Goal: Transaction & Acquisition: Download file/media

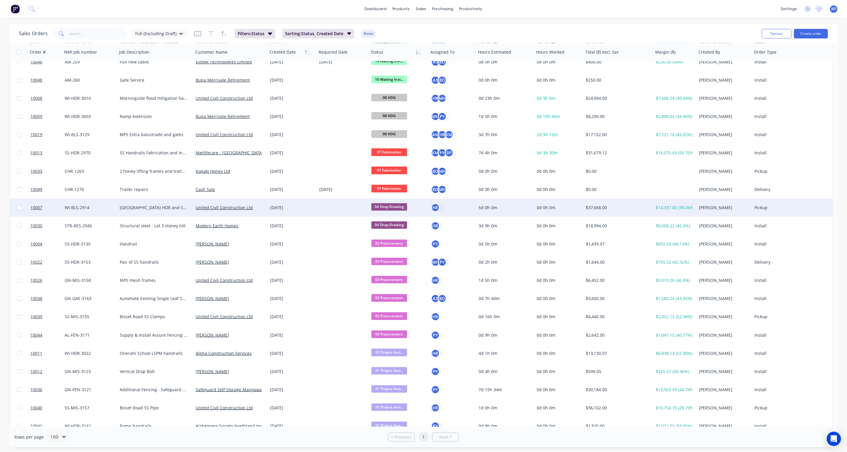
scroll to position [165, 0]
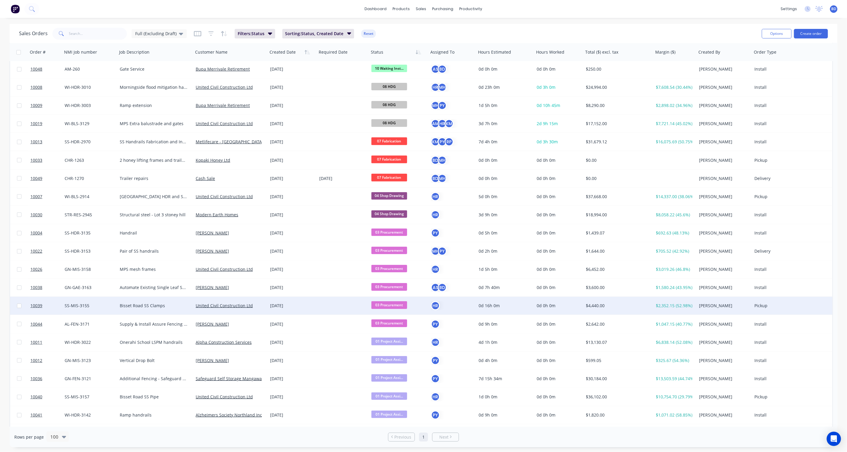
click at [391, 304] on span "03 Procurement" at bounding box center [390, 304] width 36 height 7
click at [399, 345] on span "06 Waiting Fabrication" at bounding box center [396, 346] width 45 height 6
click at [40, 304] on span "10039" at bounding box center [36, 306] width 12 height 6
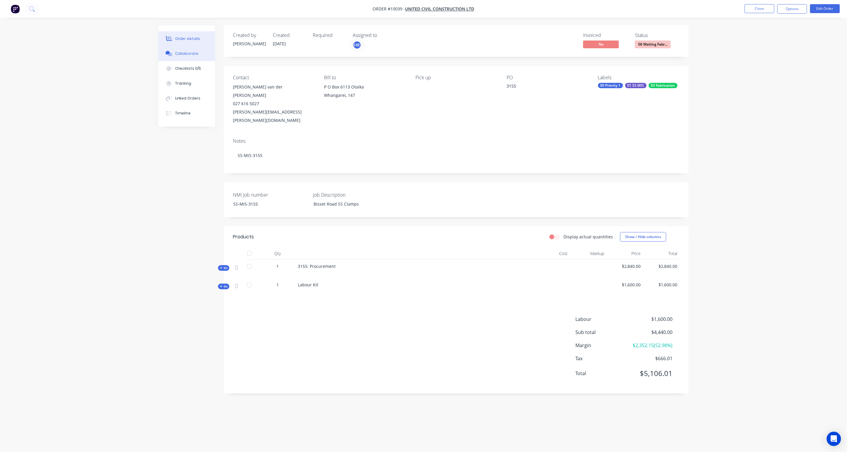
click at [173, 58] on button "Collaborate" at bounding box center [186, 53] width 57 height 15
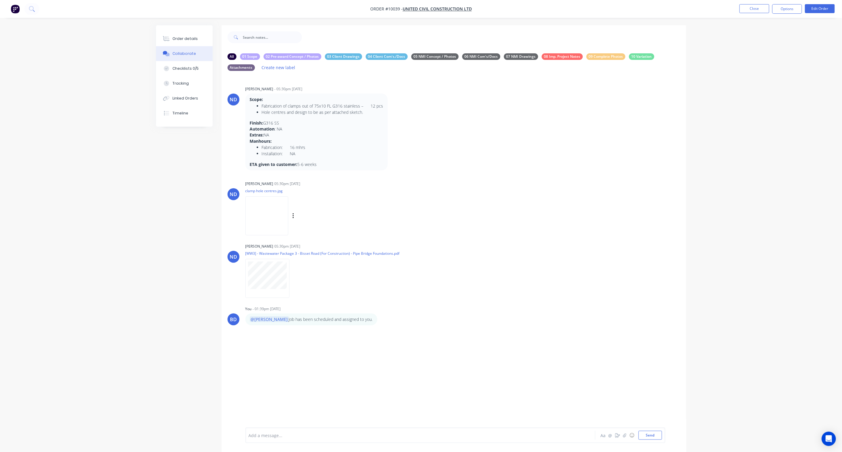
click at [279, 216] on img at bounding box center [266, 215] width 43 height 39
click at [294, 214] on icon "button" at bounding box center [294, 216] width 2 height 7
click at [349, 231] on button "Download" at bounding box center [332, 231] width 67 height 13
click at [285, 215] on img at bounding box center [266, 215] width 43 height 39
click at [185, 94] on button "Linked Orders" at bounding box center [184, 98] width 57 height 15
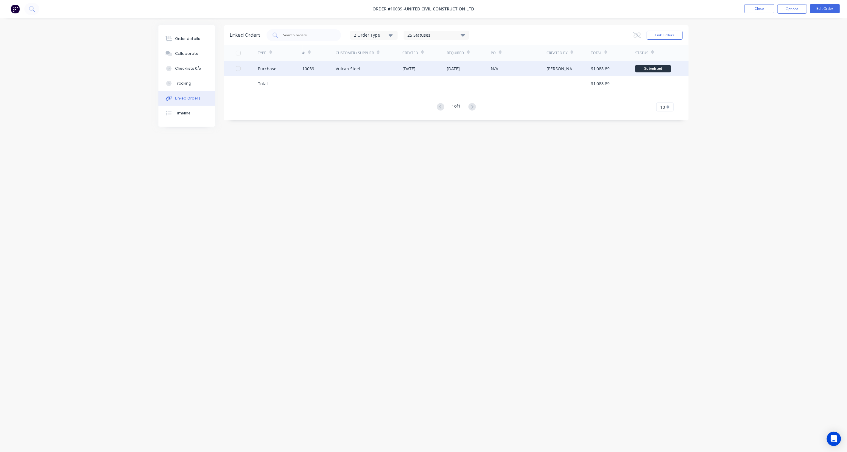
click at [270, 70] on div "Purchase" at bounding box center [267, 69] width 18 height 6
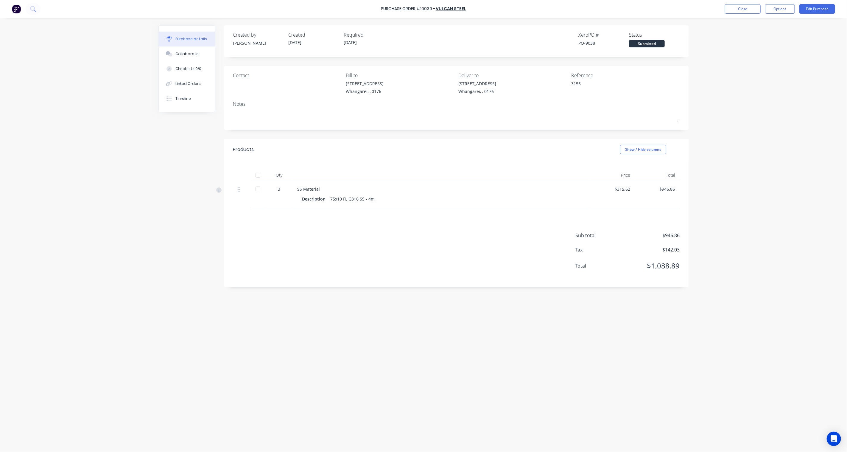
click at [256, 191] on div at bounding box center [258, 189] width 12 height 12
type textarea "x"
click at [738, 10] on button "Close" at bounding box center [743, 9] width 36 height 10
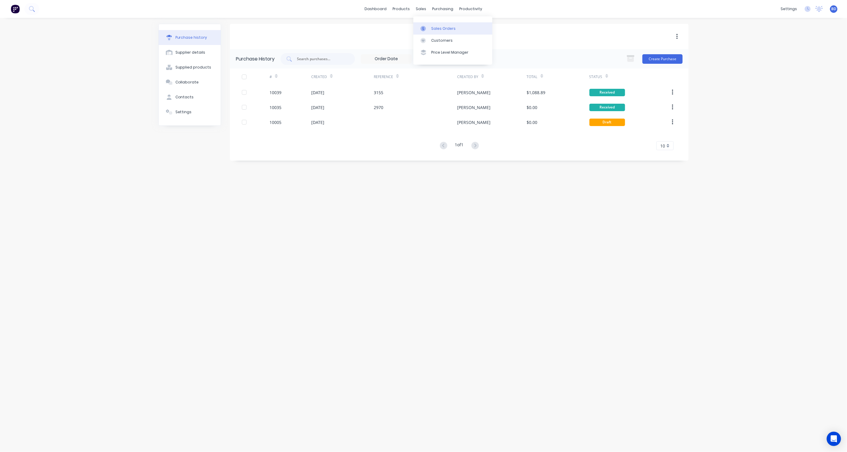
click at [440, 31] on div "Sales Orders" at bounding box center [443, 28] width 24 height 5
